Goal: Information Seeking & Learning: Check status

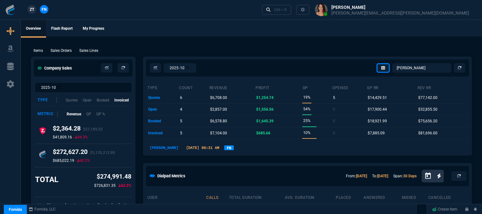
select select "31: [PERSON_NAME]"
click at [287, 12] on div "Ctrl + K" at bounding box center [280, 9] width 13 height 5
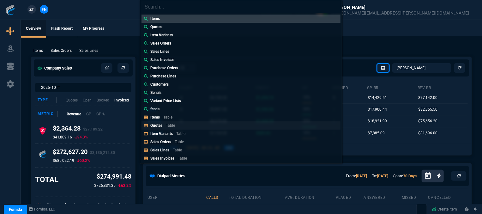
click at [187, 126] on link "Quotes Table" at bounding box center [240, 125] width 199 height 8
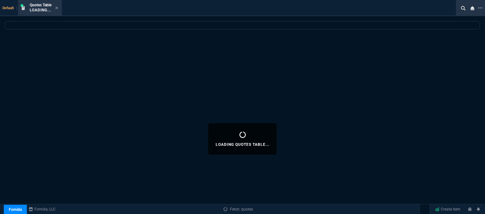
select select
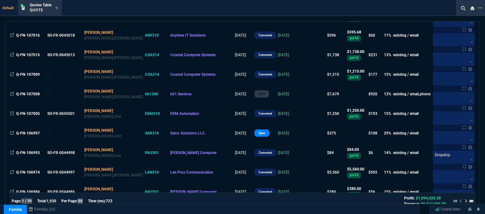
scroll to position [474, 0]
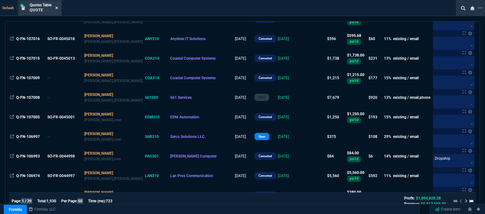
click at [57, 9] on icon at bounding box center [56, 8] width 3 height 4
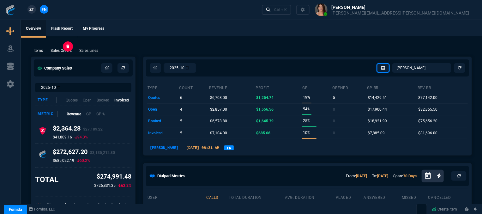
click at [61, 53] on p "Sales Orders" at bounding box center [61, 51] width 21 height 6
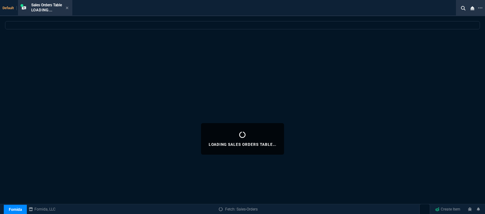
select select
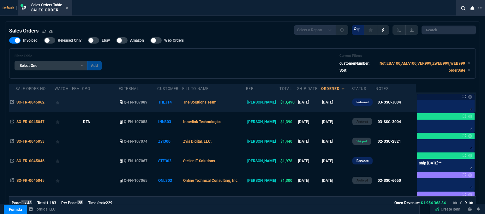
click at [238, 106] on td "The Solutions Team" at bounding box center [214, 102] width 64 height 20
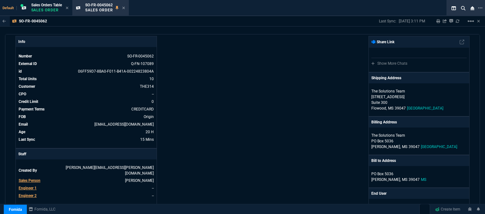
scroll to position [0, 0]
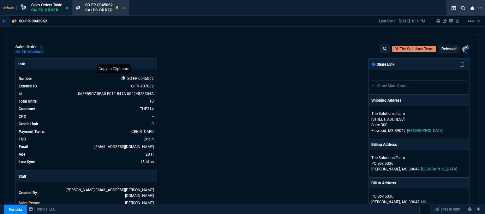
click at [122, 78] on icon at bounding box center [123, 78] width 3 height 4
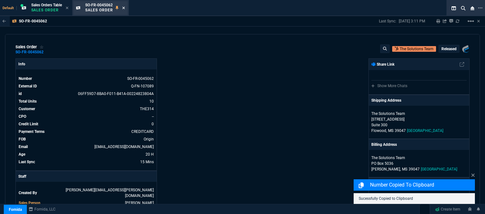
click at [125, 9] on icon at bounding box center [123, 8] width 3 height 4
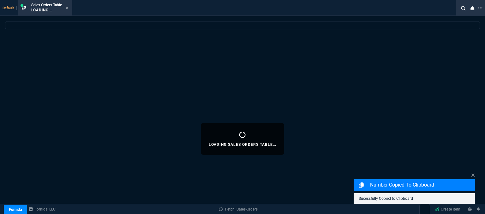
select select
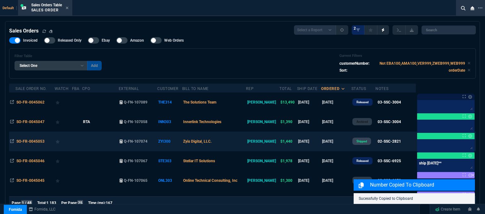
click at [246, 143] on td "Zyis Digital, LLC." at bounding box center [214, 142] width 64 height 20
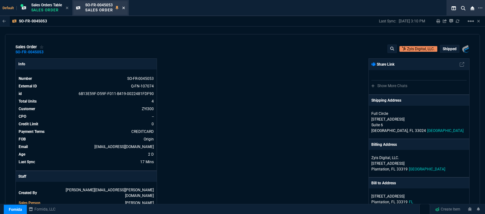
click at [125, 7] on icon at bounding box center [123, 8] width 3 height 4
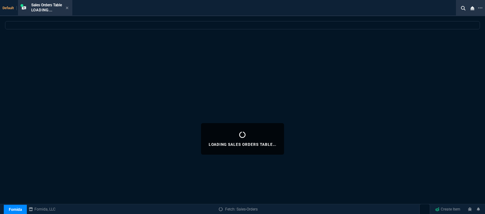
select select
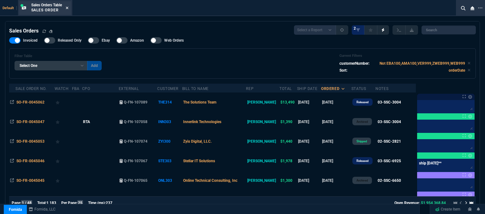
click at [68, 9] on icon at bounding box center [67, 8] width 3 height 4
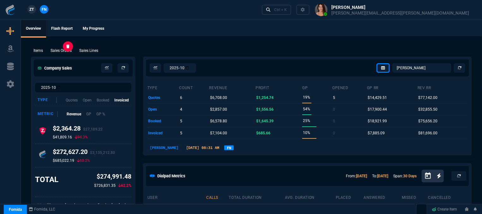
click at [64, 50] on p "Sales Orders" at bounding box center [61, 51] width 21 height 6
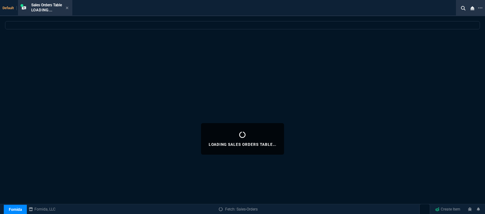
select select
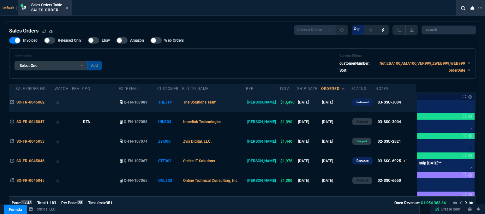
click at [236, 102] on td "The Solutions Team" at bounding box center [214, 102] width 64 height 20
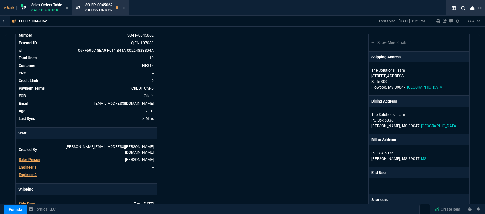
scroll to position [12, 0]
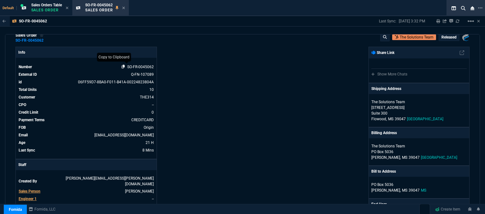
click at [123, 66] on icon at bounding box center [123, 67] width 3 height 4
click at [124, 8] on icon at bounding box center [123, 8] width 3 height 4
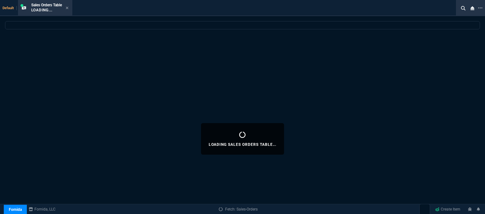
select select
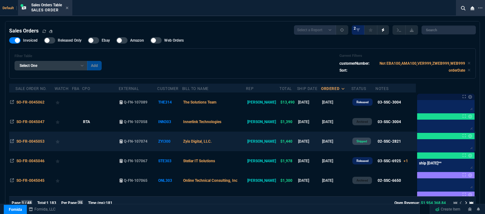
click at [227, 143] on td "Zyis Digital, LLC." at bounding box center [214, 142] width 64 height 20
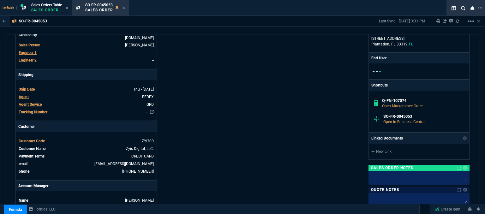
scroll to position [0, 0]
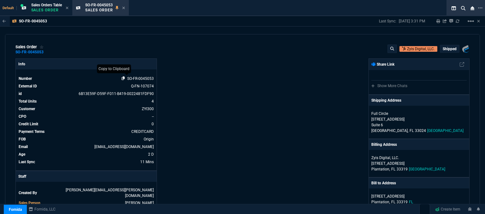
click at [122, 76] on icon at bounding box center [123, 78] width 3 height 4
click at [124, 7] on icon at bounding box center [123, 8] width 3 height 4
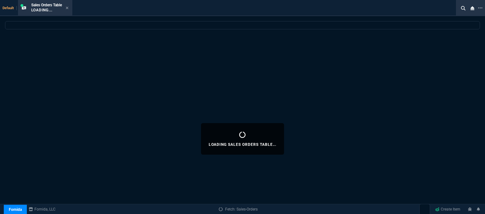
select select
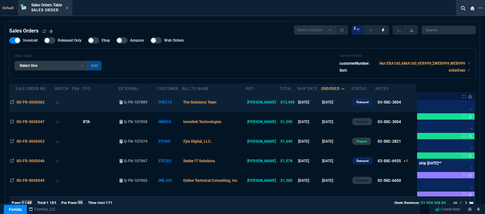
click at [234, 100] on td "The Solutions Team" at bounding box center [214, 102] width 64 height 20
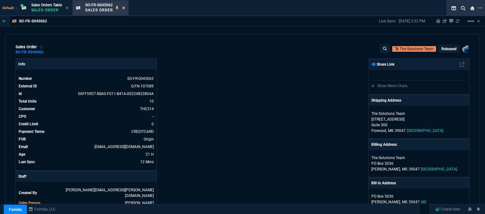
click at [124, 7] on icon at bounding box center [123, 8] width 3 height 4
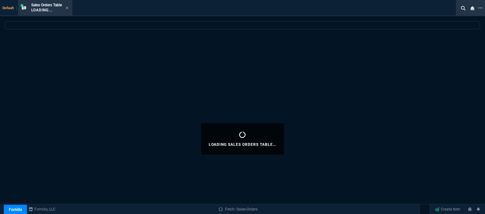
select select
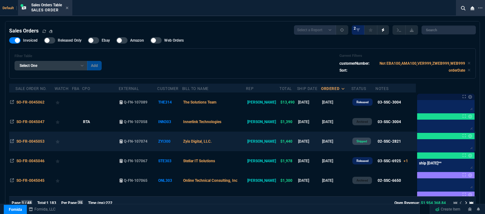
click at [234, 142] on td "Zyis Digital, LLC." at bounding box center [214, 142] width 64 height 20
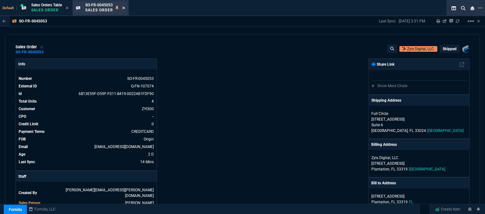
click at [125, 8] on icon at bounding box center [123, 8] width 3 height 4
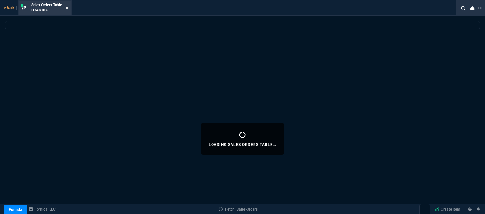
click at [68, 8] on icon at bounding box center [67, 8] width 3 height 3
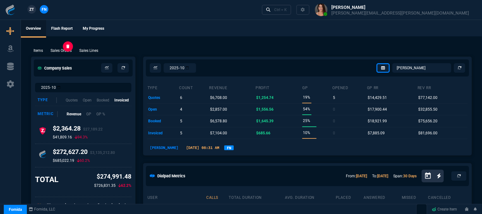
click at [57, 50] on p "Sales Orders" at bounding box center [61, 51] width 21 height 6
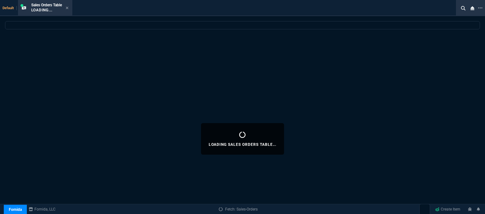
select select
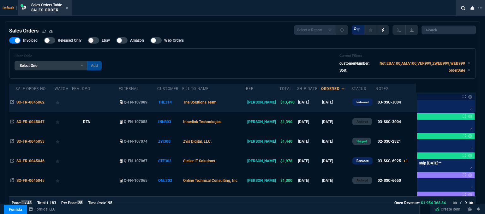
click at [240, 102] on td "The Solutions Team" at bounding box center [214, 102] width 64 height 20
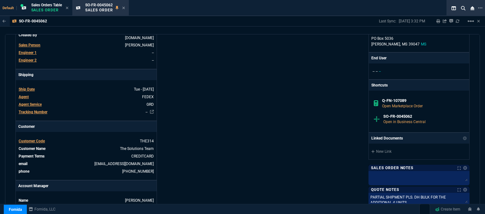
scroll to position [284, 0]
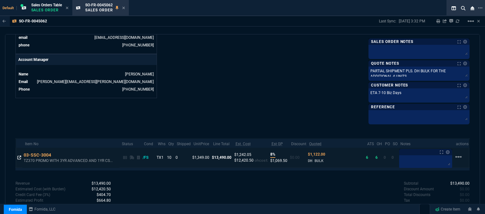
click at [20, 156] on icon at bounding box center [19, 158] width 4 height 4
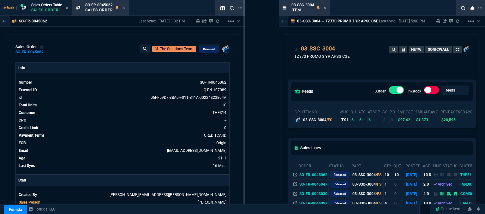
drag, startPoint x: 277, startPoint y: 32, endPoint x: 215, endPoint y: 25, distance: 63.2
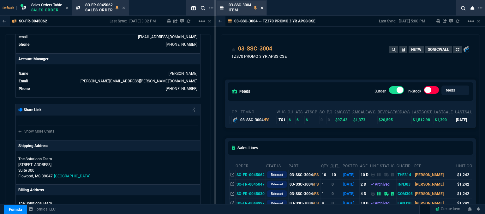
click at [261, 8] on icon at bounding box center [261, 8] width 3 height 4
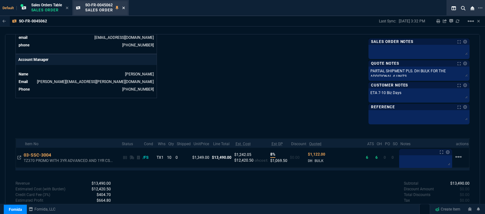
click at [124, 7] on icon at bounding box center [123, 8] width 3 height 4
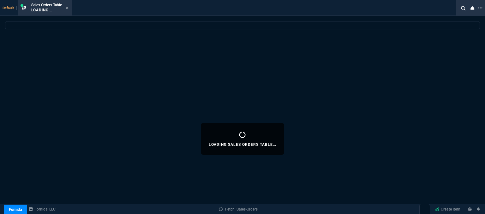
select select
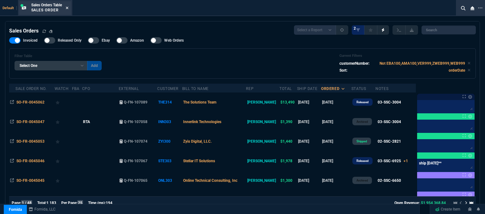
click at [67, 7] on icon at bounding box center [67, 8] width 3 height 4
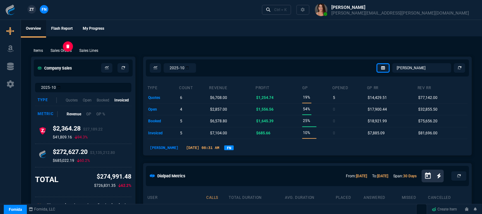
click at [68, 50] on p "Sales Orders" at bounding box center [61, 51] width 21 height 6
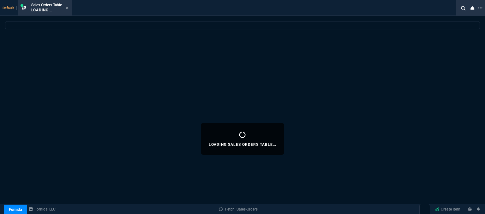
select select
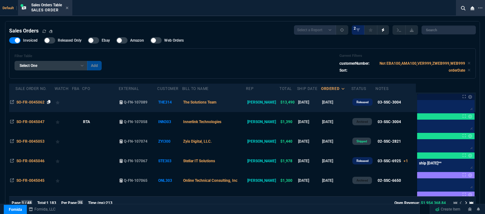
click at [48, 100] on icon at bounding box center [48, 102] width 3 height 4
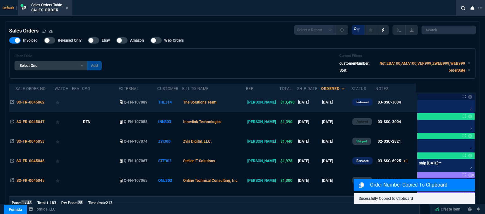
click at [239, 104] on td "The Solutions Team" at bounding box center [214, 102] width 64 height 20
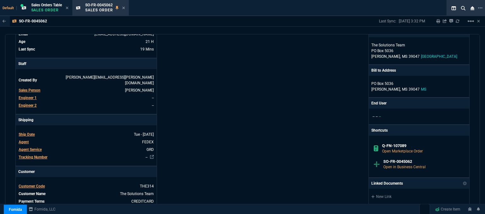
scroll to position [189, 0]
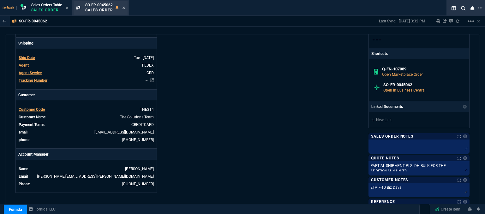
click at [125, 8] on icon at bounding box center [123, 8] width 3 height 4
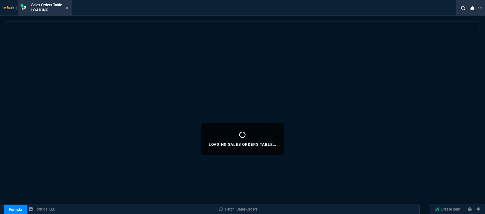
select select
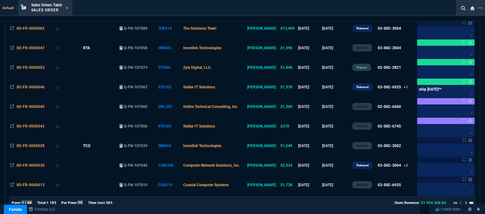
scroll to position [95, 0]
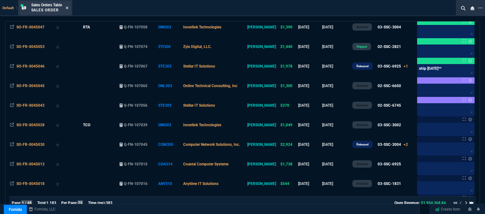
click at [69, 8] on icon at bounding box center [67, 8] width 3 height 4
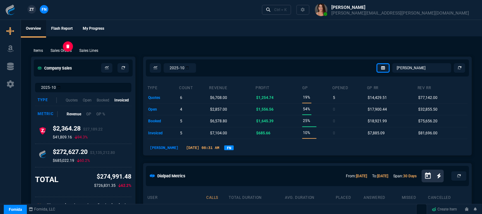
click at [60, 49] on p "Sales Orders" at bounding box center [61, 51] width 21 height 6
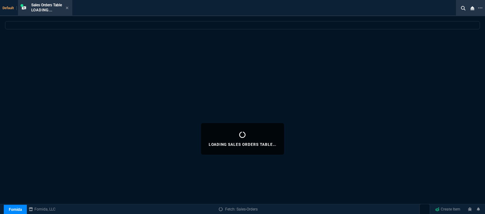
select select
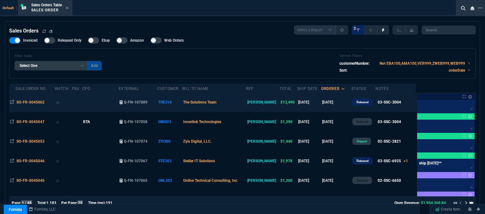
click at [241, 103] on td "The Solutions Team" at bounding box center [214, 102] width 64 height 20
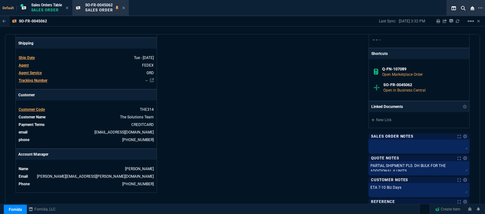
scroll to position [296, 0]
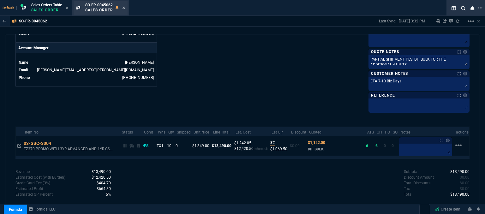
click at [123, 8] on icon at bounding box center [123, 8] width 3 height 4
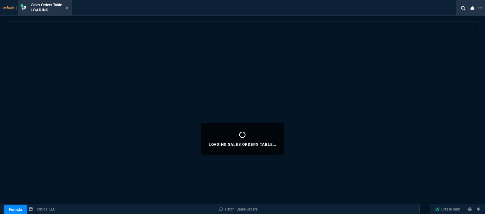
select select
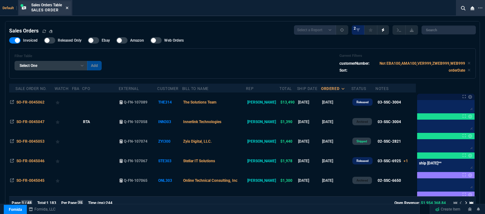
click at [68, 8] on icon at bounding box center [67, 8] width 3 height 3
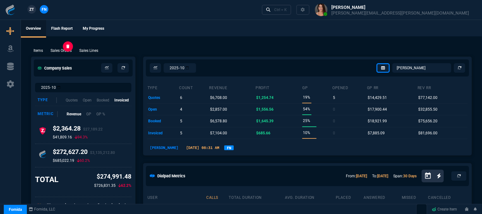
click at [66, 52] on p "Sales Orders" at bounding box center [61, 51] width 21 height 6
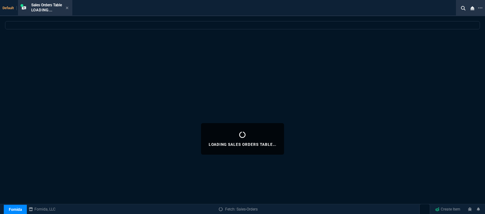
select select
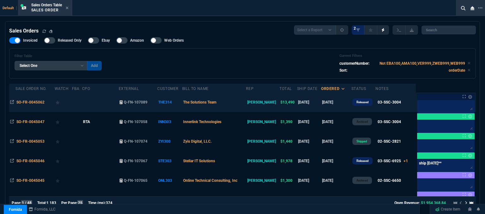
click at [244, 103] on td "The Solutions Team" at bounding box center [214, 102] width 64 height 20
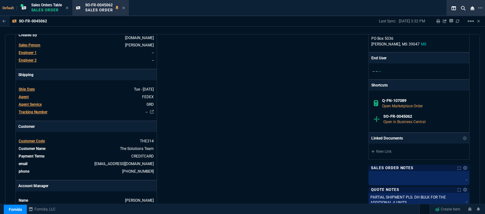
scroll to position [284, 0]
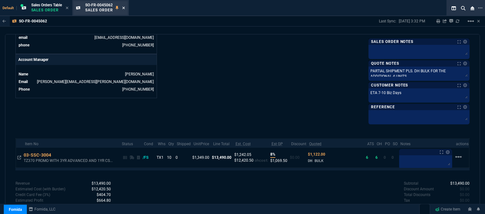
click at [124, 9] on icon at bounding box center [123, 8] width 3 height 4
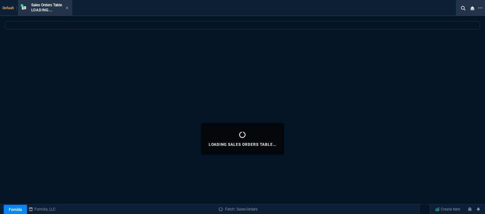
select select
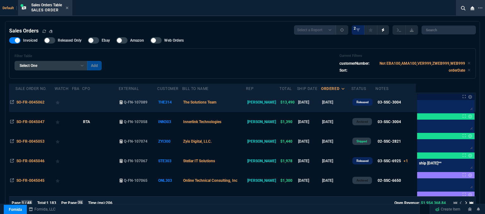
click at [243, 104] on td "The Solutions Team" at bounding box center [214, 102] width 64 height 20
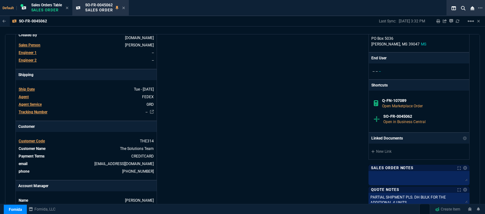
scroll to position [296, 0]
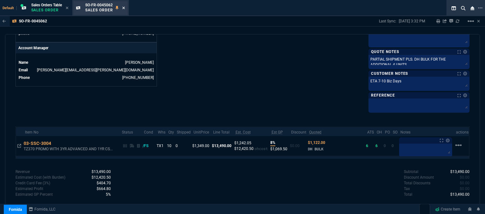
click at [125, 7] on icon at bounding box center [123, 8] width 3 height 4
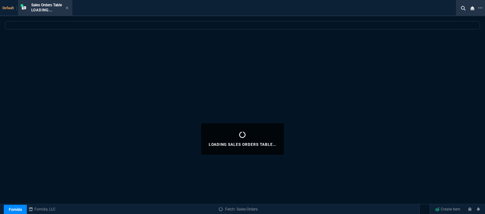
select select
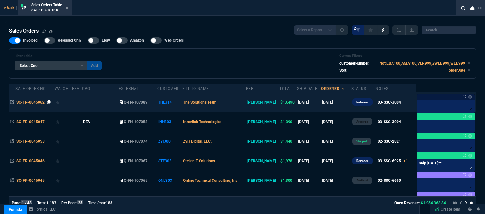
click at [48, 103] on icon at bounding box center [48, 102] width 3 height 4
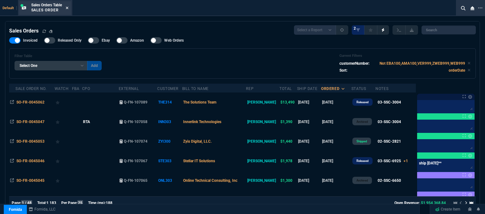
click at [68, 8] on icon at bounding box center [67, 8] width 3 height 3
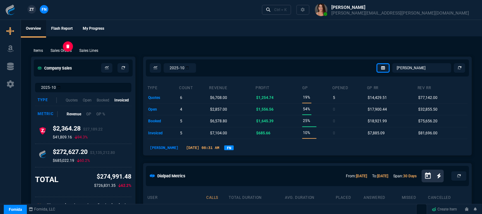
click at [70, 51] on p "Sales Orders" at bounding box center [61, 51] width 21 height 6
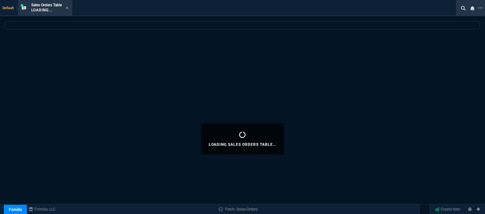
select select
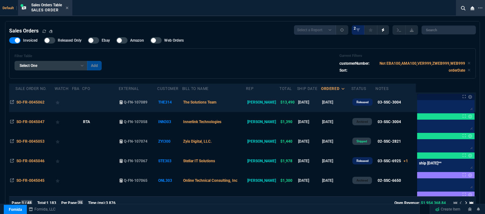
click at [245, 102] on td "The Solutions Team" at bounding box center [214, 102] width 64 height 20
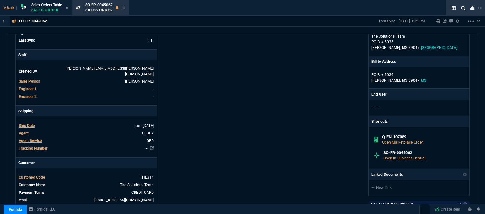
scroll to position [189, 0]
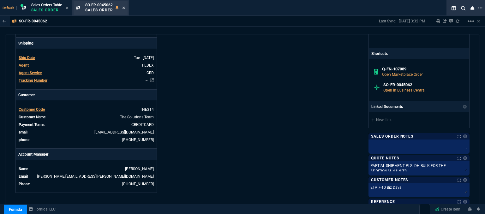
click at [125, 7] on icon at bounding box center [123, 8] width 3 height 4
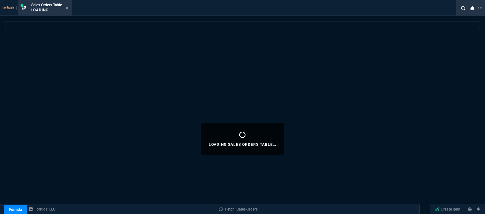
select select
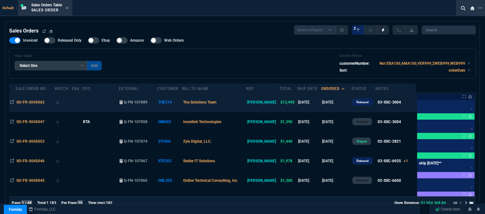
click at [236, 104] on td "The Solutions Team" at bounding box center [214, 102] width 64 height 20
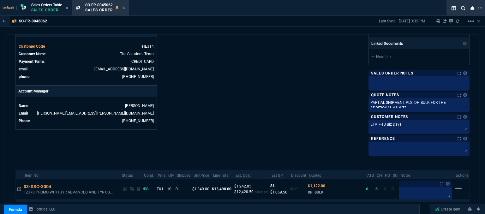
scroll to position [296, 0]
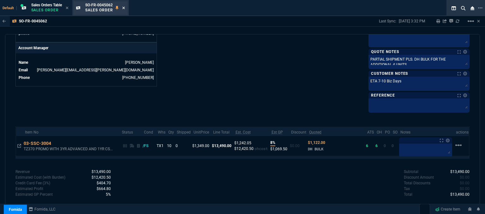
click at [123, 8] on icon at bounding box center [123, 8] width 3 height 4
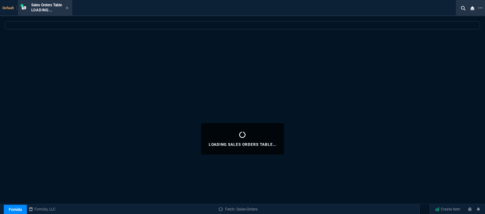
select select
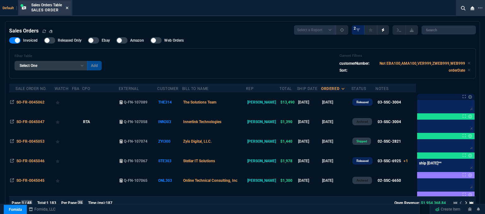
click at [68, 6] on icon at bounding box center [67, 8] width 3 height 4
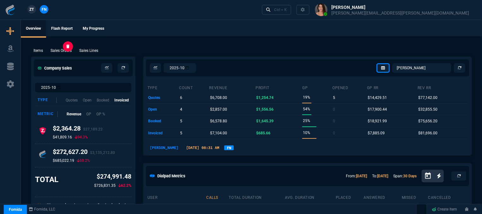
click at [57, 50] on p "Sales Orders" at bounding box center [61, 51] width 21 height 6
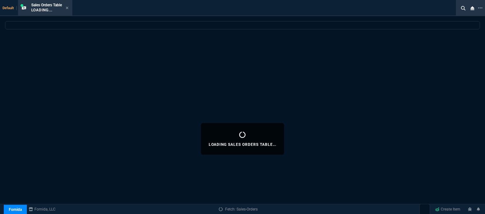
select select
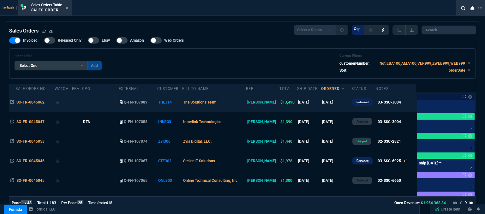
click at [239, 104] on td "The Solutions Team" at bounding box center [214, 102] width 64 height 20
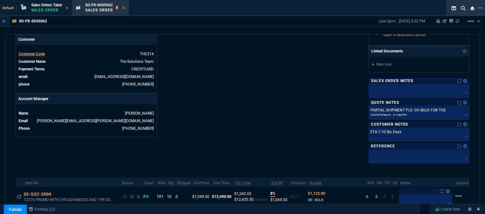
scroll to position [253, 0]
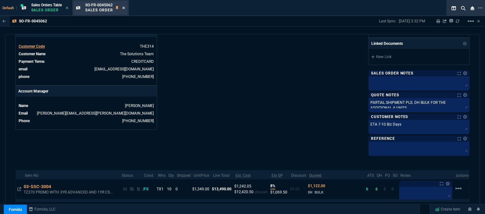
click at [125, 7] on icon at bounding box center [123, 8] width 3 height 4
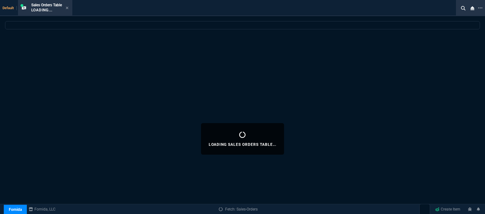
select select
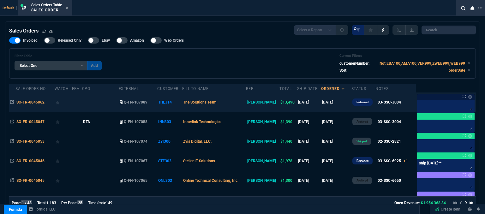
click at [238, 103] on td "The Solutions Team" at bounding box center [214, 102] width 64 height 20
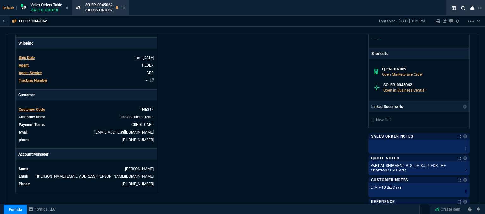
scroll to position [296, 0]
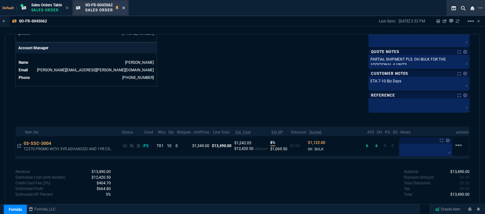
click at [125, 9] on icon at bounding box center [123, 8] width 3 height 4
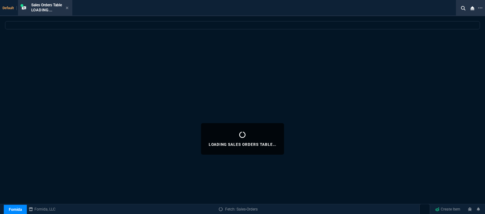
select select
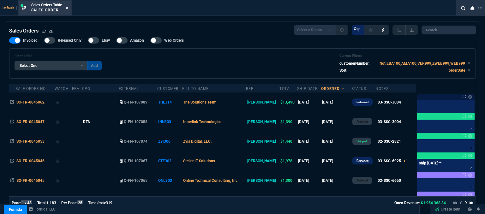
click at [69, 8] on icon at bounding box center [67, 8] width 3 height 4
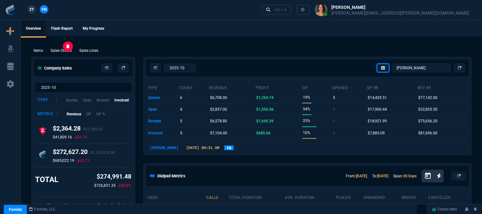
click at [62, 52] on p "Sales Orders" at bounding box center [61, 51] width 21 height 6
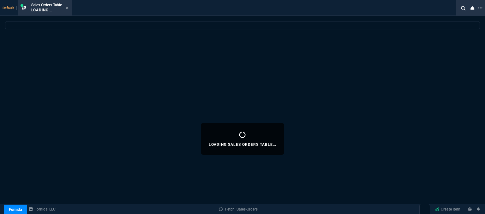
select select
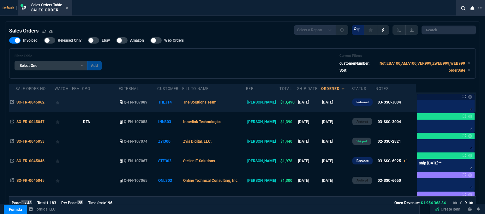
click at [238, 104] on td "The Solutions Team" at bounding box center [214, 102] width 64 height 20
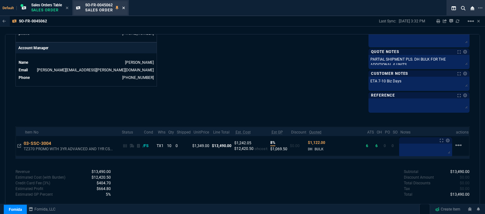
click at [125, 6] on nx-icon at bounding box center [123, 8] width 3 height 5
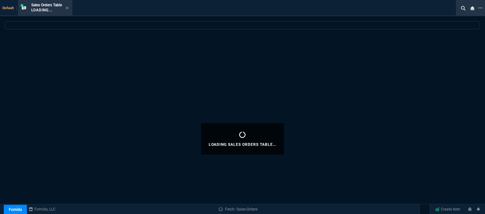
select select
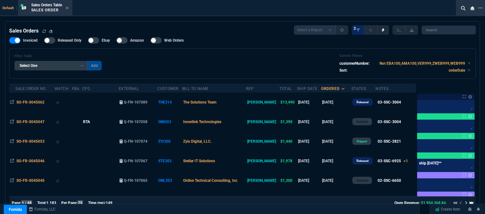
click at [237, 104] on td "The Solutions Team" at bounding box center [214, 102] width 64 height 20
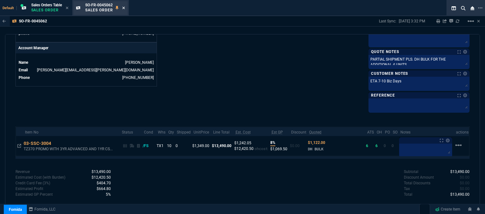
click at [125, 8] on icon at bounding box center [123, 8] width 3 height 4
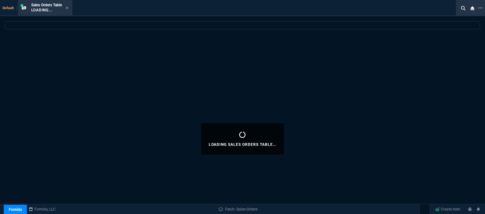
select select
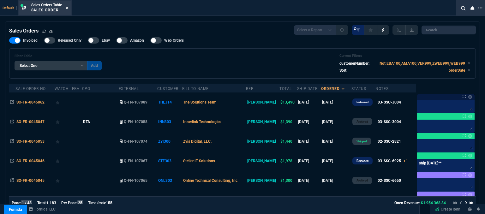
click at [68, 8] on icon at bounding box center [67, 8] width 3 height 3
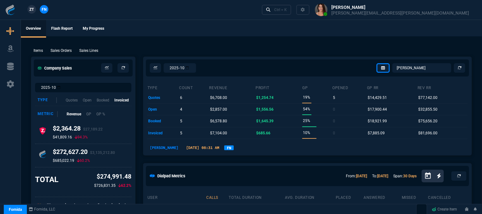
click at [61, 47] on div "Items Sales Orders Sales Lines Add Link" at bounding box center [251, 50] width 441 height 8
click at [58, 51] on p "Sales Orders" at bounding box center [61, 51] width 21 height 6
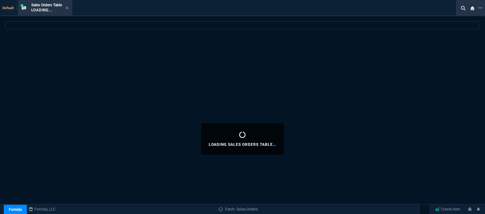
select select
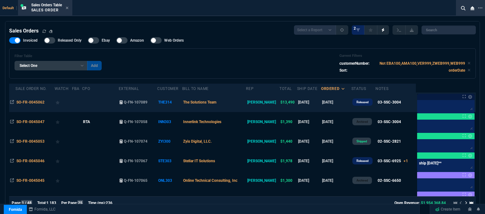
click at [241, 103] on td "The Solutions Team" at bounding box center [214, 102] width 64 height 20
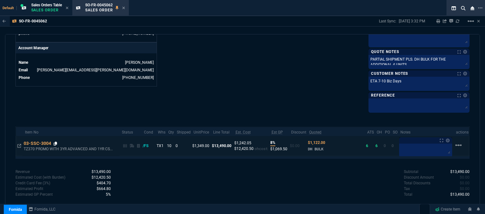
click at [55, 142] on icon at bounding box center [55, 144] width 3 height 4
click at [123, 9] on icon at bounding box center [123, 8] width 3 height 4
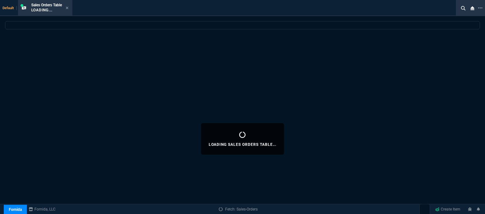
select select
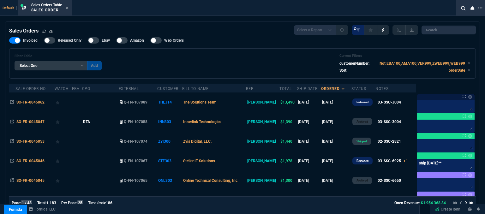
click at [282, 65] on div "Filter Table Select One Add Filter () Bill To Name (billToName) CPO (yourRefere…" at bounding box center [243, 64] width 456 height 20
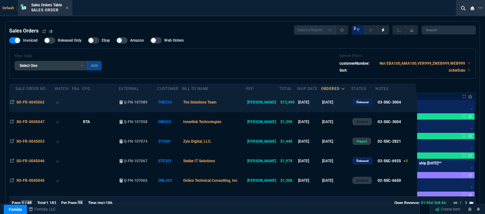
click at [238, 106] on td "The Solutions Team" at bounding box center [214, 102] width 64 height 20
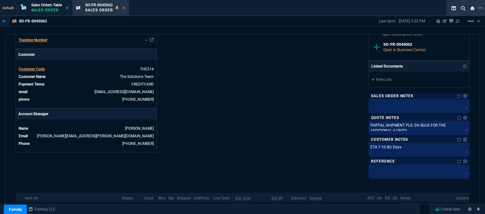
scroll to position [253, 0]
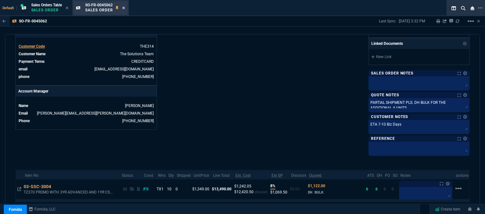
click at [125, 8] on icon at bounding box center [123, 8] width 3 height 4
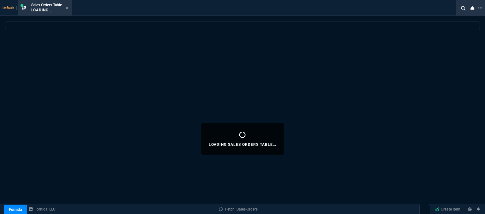
select select
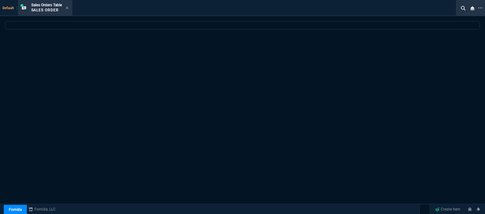
select select "12: [PERSON_NAME]"
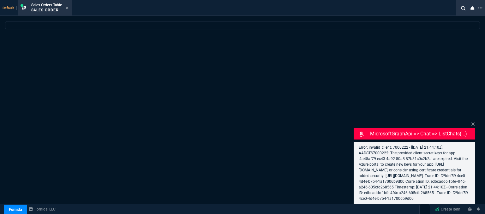
select select
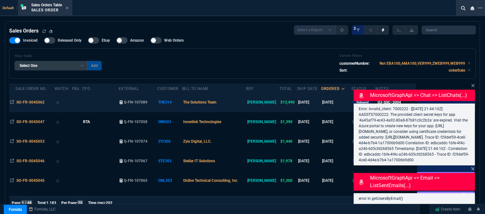
click at [246, 106] on td "The Solutions Team" at bounding box center [214, 102] width 64 height 20
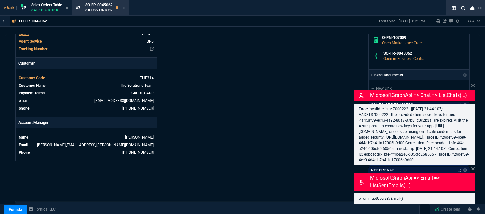
scroll to position [296, 0]
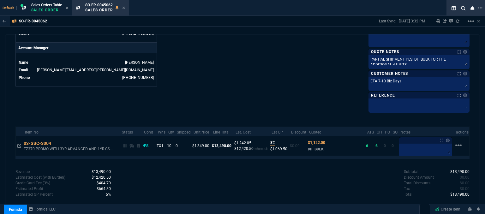
drag, startPoint x: 125, startPoint y: 8, endPoint x: 134, endPoint y: 4, distance: 9.7
click at [125, 8] on icon at bounding box center [123, 8] width 3 height 4
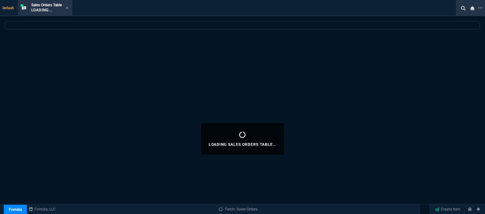
select select
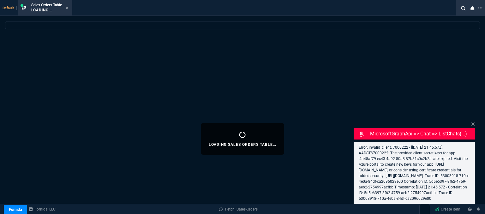
select select "12: ROSS"
select select
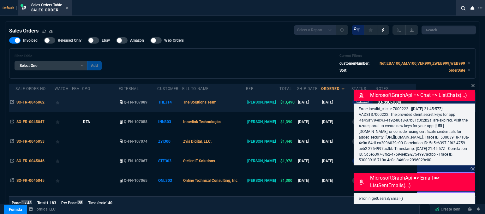
click at [246, 107] on td "The Solutions Team" at bounding box center [214, 102] width 64 height 20
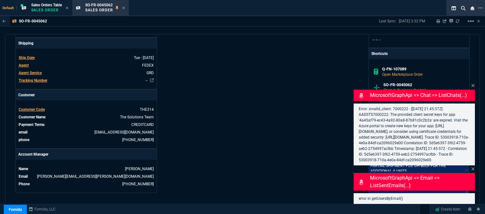
scroll to position [296, 0]
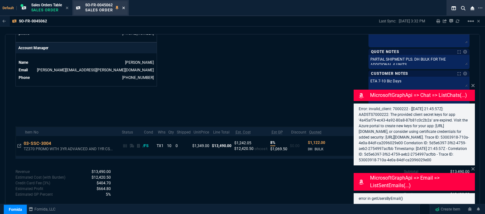
click at [124, 7] on icon at bounding box center [123, 8] width 3 height 4
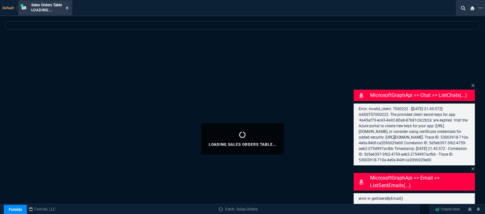
select select
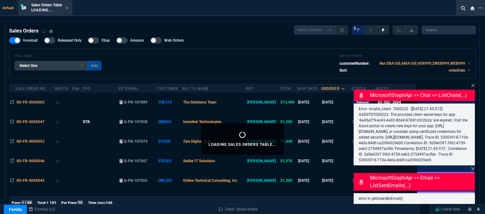
click at [68, 9] on icon at bounding box center [67, 8] width 3 height 4
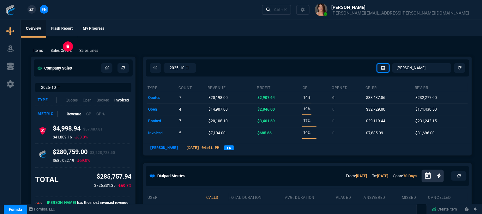
click at [65, 48] on p "Sales Orders" at bounding box center [61, 51] width 21 height 6
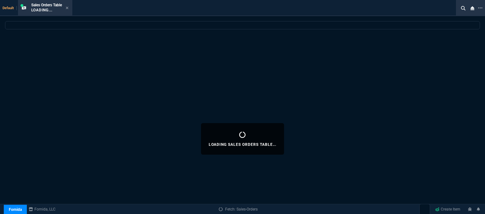
select select
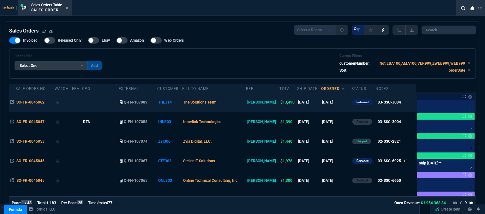
click at [240, 102] on td "The Solutions Team" at bounding box center [214, 102] width 64 height 20
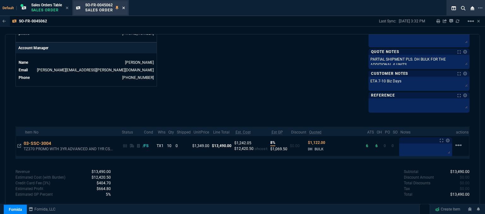
click at [125, 8] on icon at bounding box center [123, 8] width 3 height 4
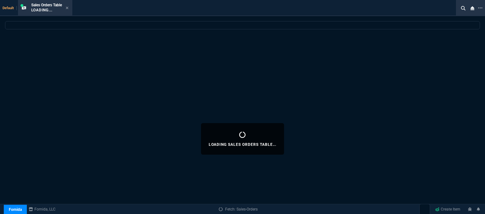
click at [68, 7] on icon at bounding box center [67, 8] width 3 height 3
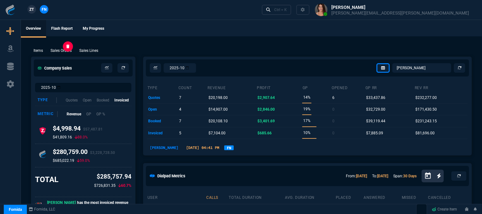
click at [60, 52] on p "Sales Orders" at bounding box center [61, 51] width 21 height 6
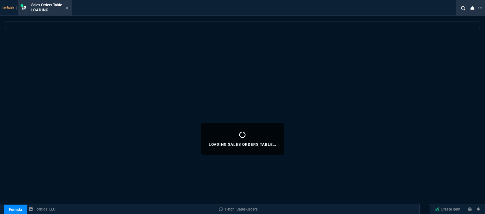
select select
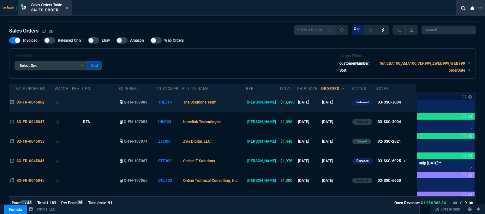
click at [240, 107] on td "The Solutions Team" at bounding box center [214, 102] width 64 height 20
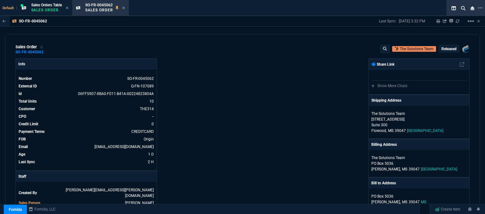
scroll to position [253, 0]
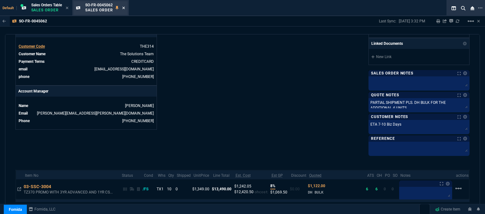
click at [124, 7] on icon at bounding box center [123, 8] width 3 height 4
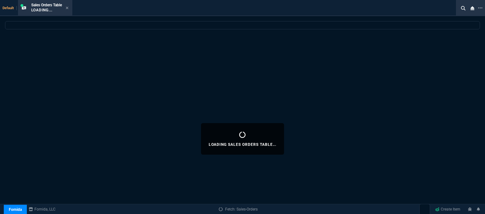
select select
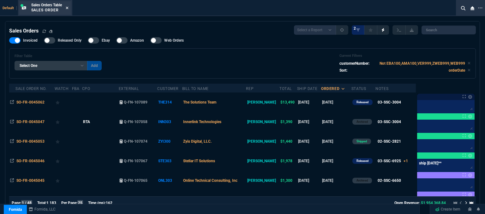
click at [69, 8] on icon at bounding box center [67, 8] width 3 height 4
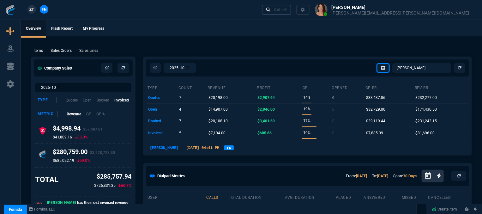
click at [291, 12] on link "Ctrl + K" at bounding box center [277, 10] width 30 height 10
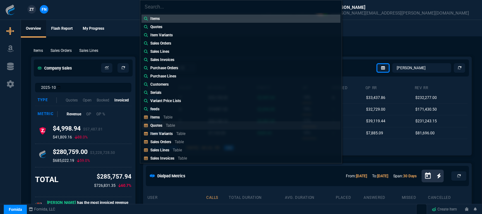
click at [197, 125] on link "Quotes Table" at bounding box center [240, 125] width 199 height 8
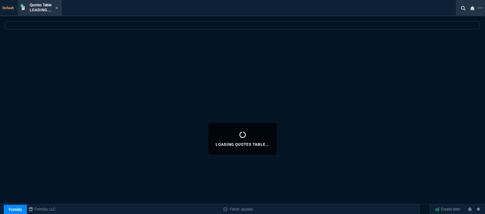
select select
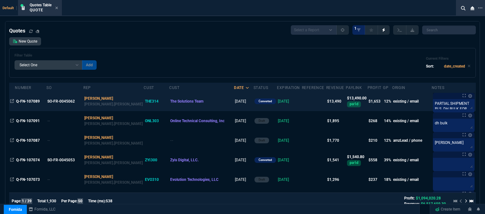
click at [302, 103] on td at bounding box center [314, 102] width 24 height 20
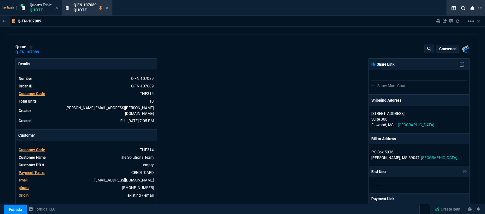
type input "17"
type input "227"
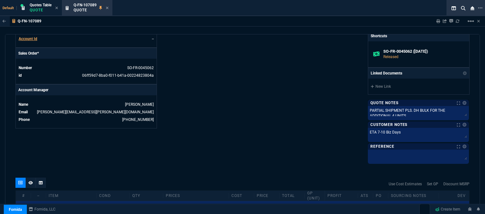
scroll to position [349, 0]
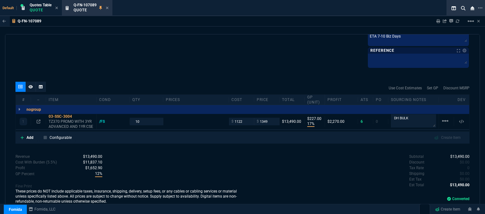
type input "1908.52"
type input "29"
click at [108, 8] on icon at bounding box center [107, 8] width 3 height 3
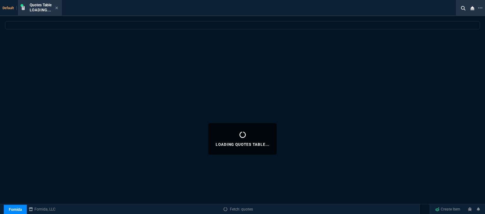
select select
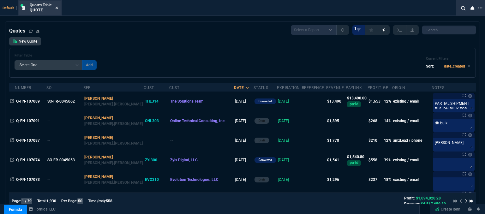
click at [57, 7] on icon at bounding box center [56, 8] width 3 height 4
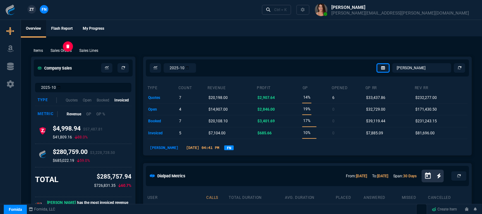
click at [63, 51] on p "Sales Orders" at bounding box center [61, 51] width 21 height 6
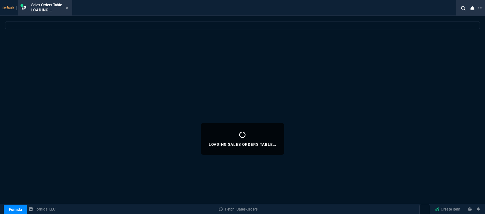
select select
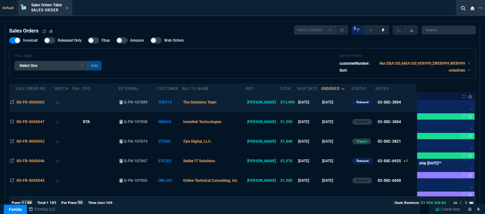
click at [242, 104] on td "The Solutions Team" at bounding box center [214, 102] width 64 height 20
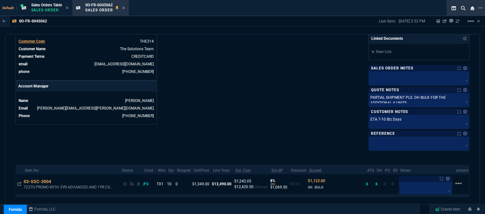
scroll to position [296, 0]
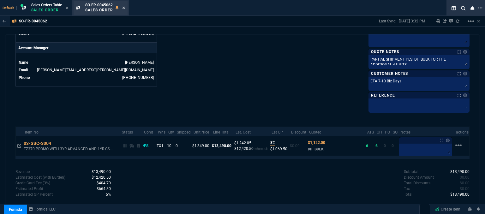
click at [124, 8] on icon at bounding box center [123, 8] width 3 height 3
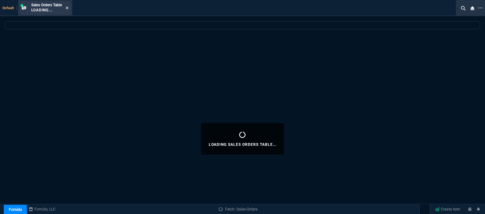
click at [68, 9] on icon at bounding box center [67, 8] width 3 height 4
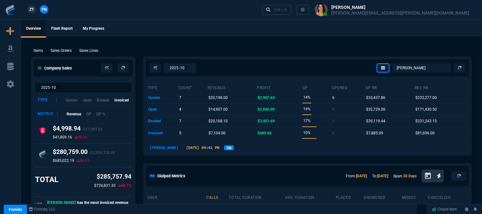
click at [59, 52] on p "Sales Orders" at bounding box center [61, 51] width 21 height 6
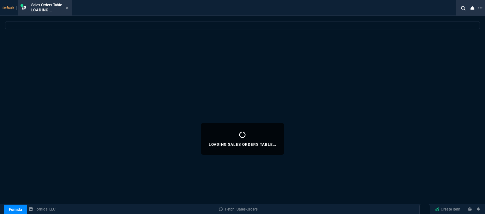
select select
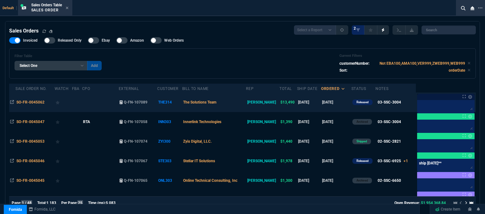
click at [235, 104] on td "The Solutions Team" at bounding box center [214, 102] width 64 height 20
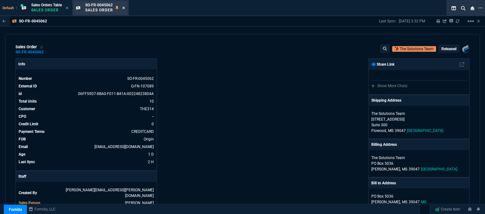
click at [125, 9] on icon at bounding box center [123, 8] width 3 height 3
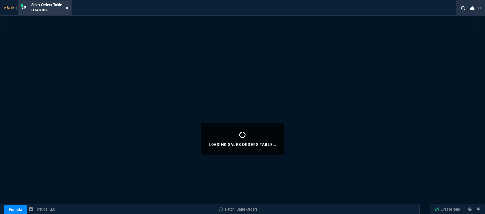
select select
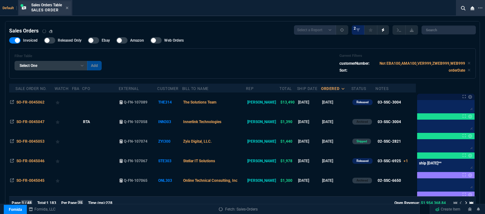
click at [66, 7] on div "Sales Orders Table Sales Order" at bounding box center [49, 8] width 37 height 11
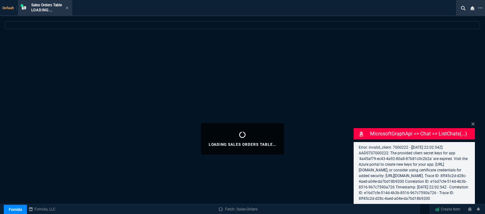
select select
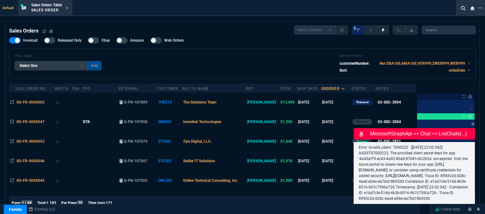
select select "12: [PERSON_NAME]"
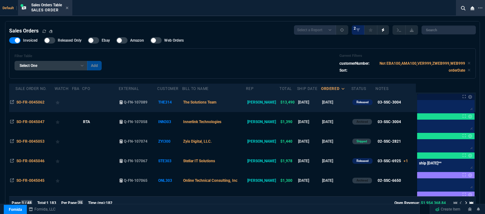
click at [240, 106] on td "The Solutions Team" at bounding box center [214, 102] width 64 height 20
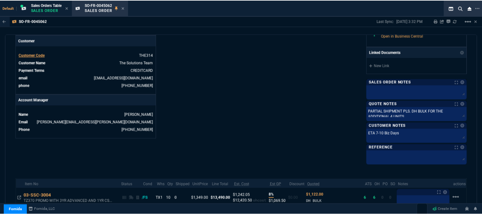
scroll to position [284, 0]
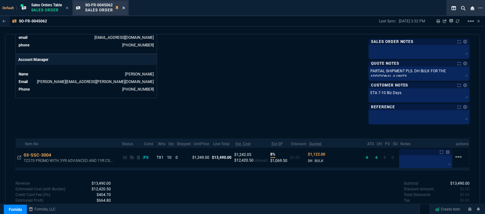
click at [125, 6] on nx-icon at bounding box center [123, 8] width 3 height 5
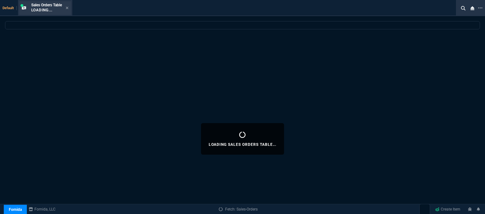
click at [71, 7] on div "Sales Orders Table Loading..." at bounding box center [45, 8] width 52 height 14
select select
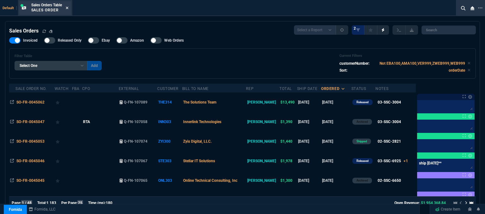
click at [68, 7] on icon at bounding box center [67, 8] width 3 height 3
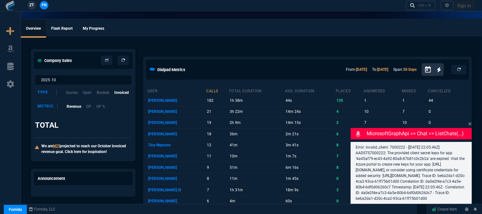
select select "12: [PERSON_NAME]"
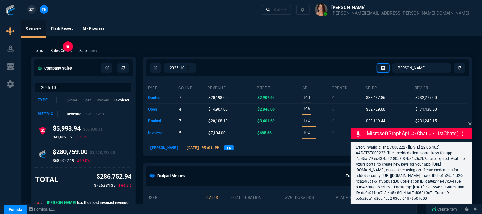
click at [66, 51] on p "Sales Orders" at bounding box center [61, 51] width 21 height 6
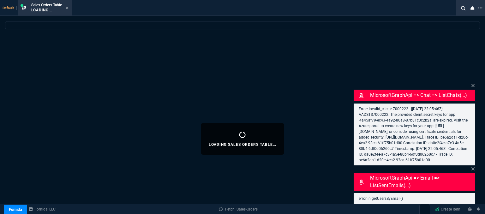
select select
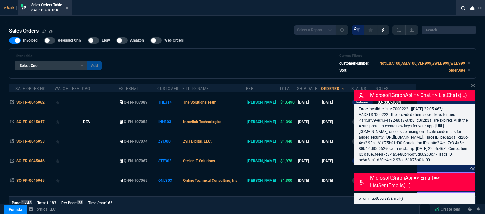
click at [245, 99] on td "The Solutions Team" at bounding box center [214, 102] width 64 height 20
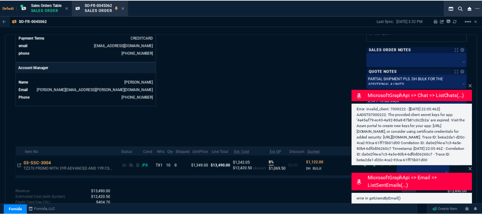
scroll to position [296, 0]
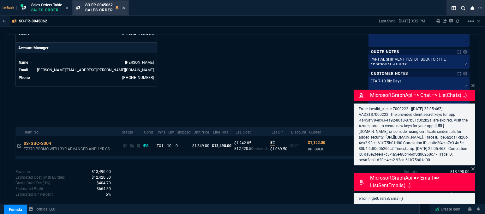
click at [124, 6] on icon at bounding box center [123, 8] width 3 height 4
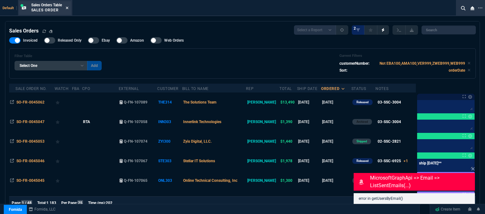
click at [67, 6] on fa-icon at bounding box center [67, 8] width 3 height 4
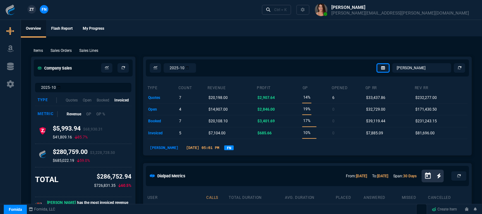
click at [406, 11] on button at bounding box center [391, 10] width 165 height 20
